Goal: Information Seeking & Learning: Learn about a topic

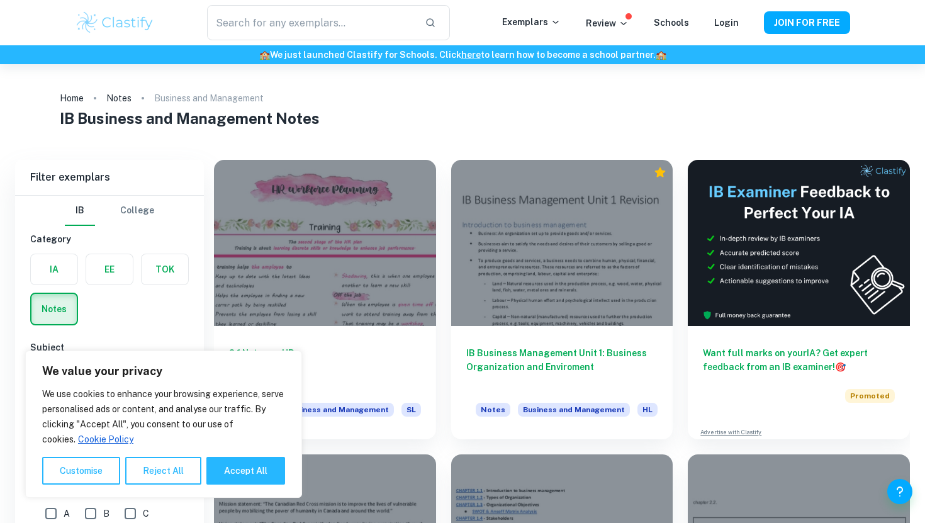
scroll to position [340, 0]
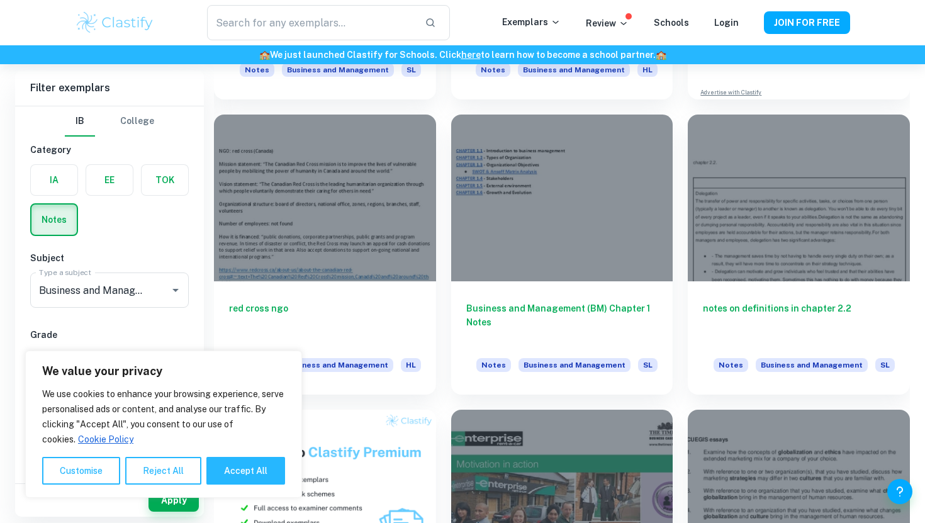
click at [522, 189] on div at bounding box center [562, 198] width 222 height 166
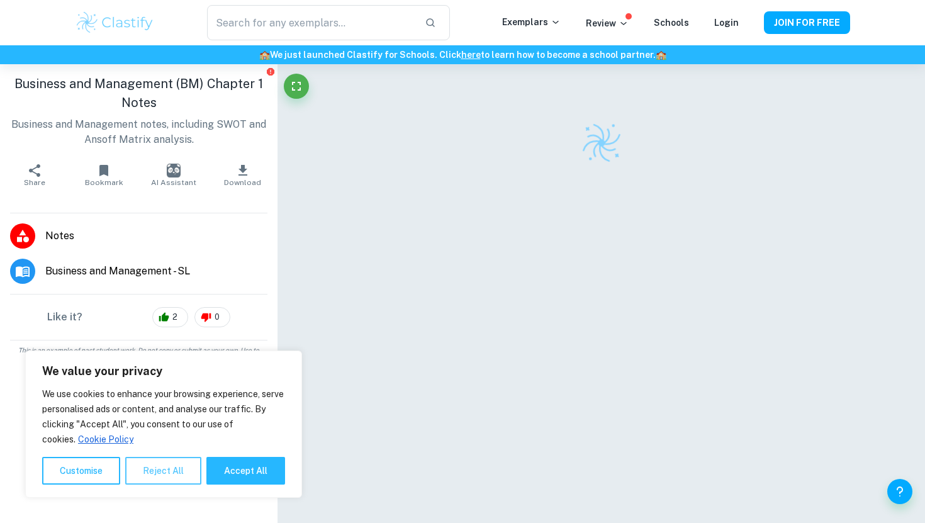
click at [147, 477] on button "Reject All" at bounding box center [163, 471] width 76 height 28
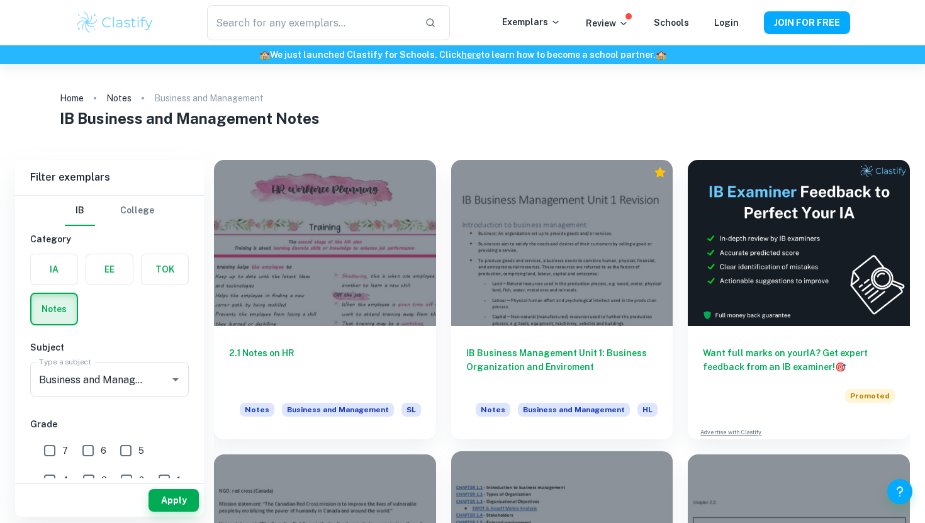
click at [536, 211] on div at bounding box center [562, 243] width 222 height 166
